Goal: Navigation & Orientation: Understand site structure

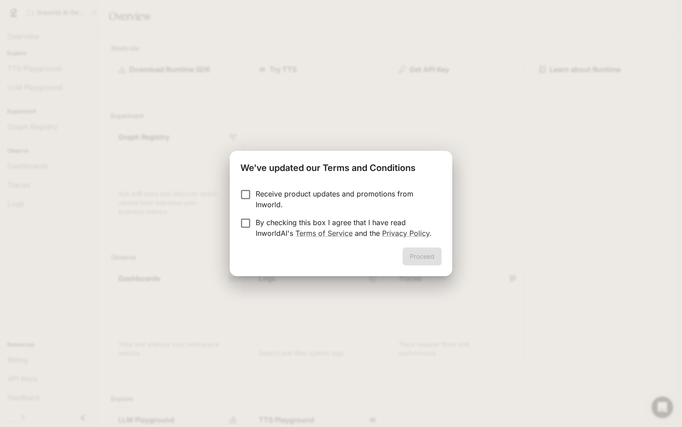
click at [290, 227] on p "By checking this box I agree that I have read InworldAI's Terms of Service and …" at bounding box center [345, 227] width 179 height 21
click at [425, 262] on button "Proceed" at bounding box center [422, 256] width 39 height 18
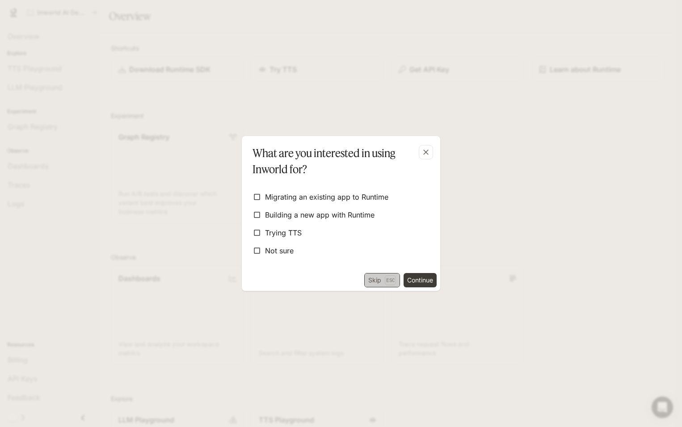
click at [374, 279] on button "Skip Esc" at bounding box center [382, 280] width 36 height 14
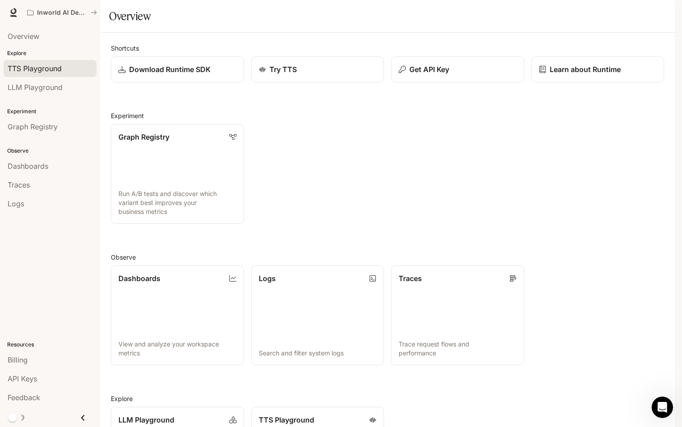
click at [51, 75] on link "TTS Playground" at bounding box center [50, 68] width 93 height 17
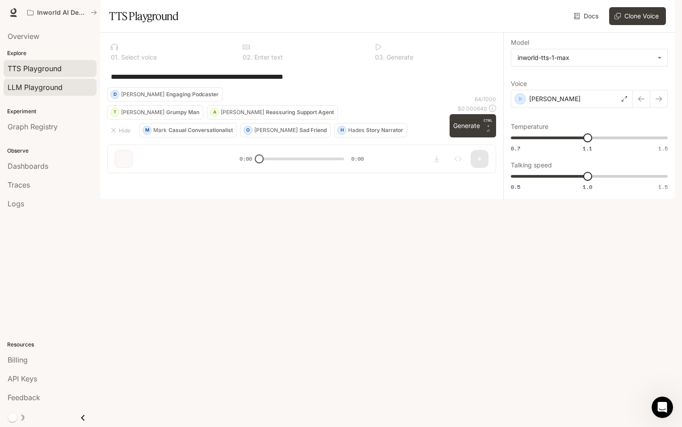
click at [54, 89] on span "LLM Playground" at bounding box center [35, 87] width 55 height 11
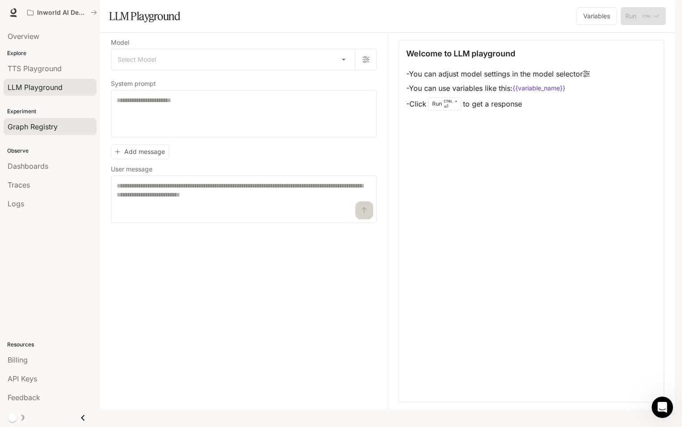
click at [47, 122] on span "Graph Registry" at bounding box center [33, 126] width 50 height 11
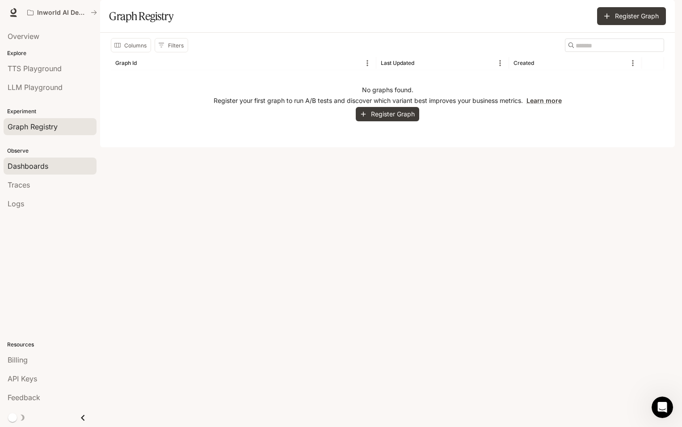
click at [33, 169] on span "Dashboards" at bounding box center [28, 166] width 41 height 11
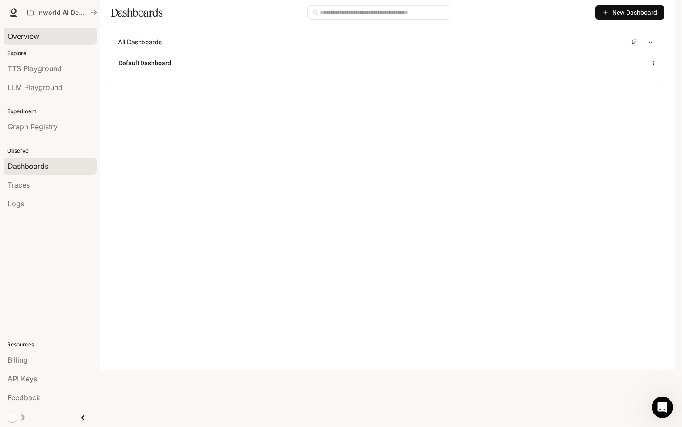
click at [38, 33] on span "Overview" at bounding box center [24, 36] width 32 height 11
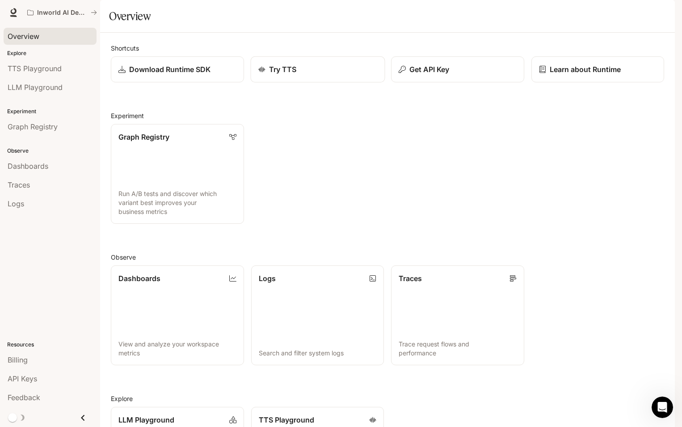
click at [326, 75] on div "Try TTS" at bounding box center [317, 69] width 119 height 11
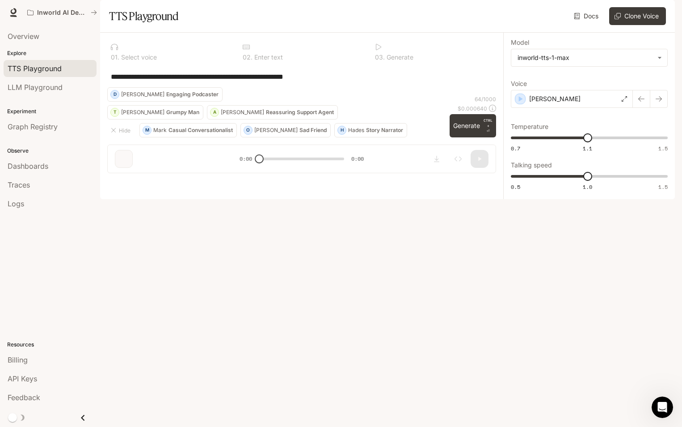
click at [615, 13] on span "Documentation" at bounding box center [621, 12] width 44 height 11
